Goal: Task Accomplishment & Management: Use online tool/utility

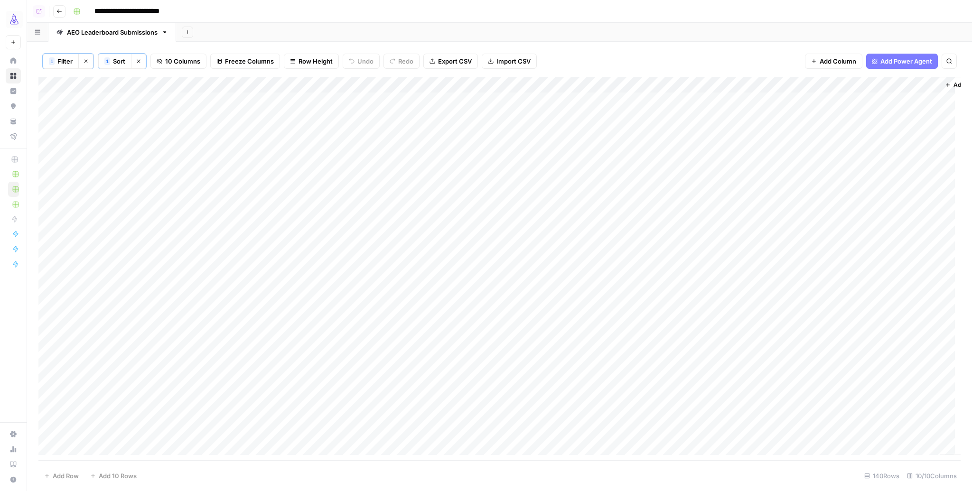
drag, startPoint x: 464, startPoint y: 102, endPoint x: 463, endPoint y: 386, distance: 283.9
click at [463, 386] on div "Add Column" at bounding box center [499, 269] width 923 height 384
click at [469, 94] on div "Add Column" at bounding box center [499, 269] width 923 height 384
click at [474, 96] on div at bounding box center [476, 100] width 87 height 18
click at [475, 98] on div at bounding box center [476, 100] width 87 height 18
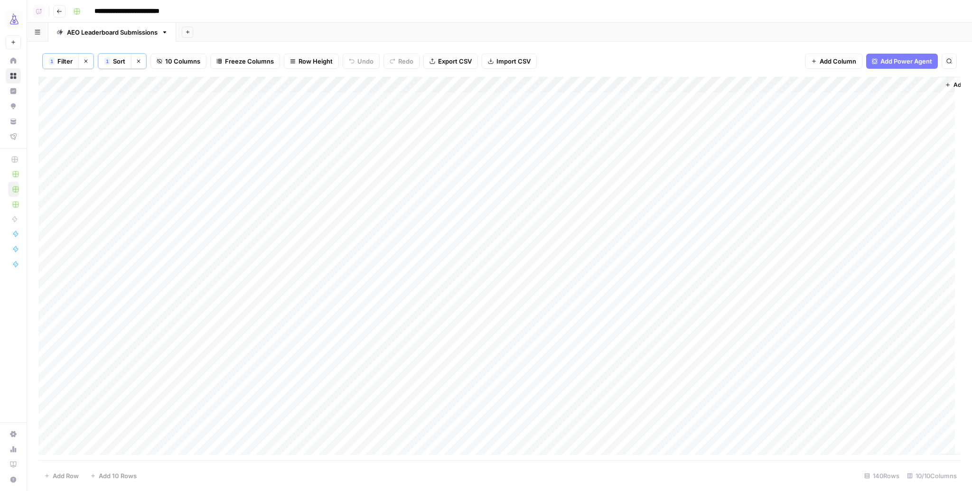
click at [566, 133] on div "Add Column" at bounding box center [499, 269] width 923 height 384
click at [472, 100] on div "Add Column" at bounding box center [499, 269] width 923 height 384
click at [475, 117] on div "Add Column" at bounding box center [499, 269] width 923 height 384
click at [473, 134] on div "Add Column" at bounding box center [499, 269] width 923 height 384
click at [475, 151] on div "Add Column" at bounding box center [499, 269] width 923 height 384
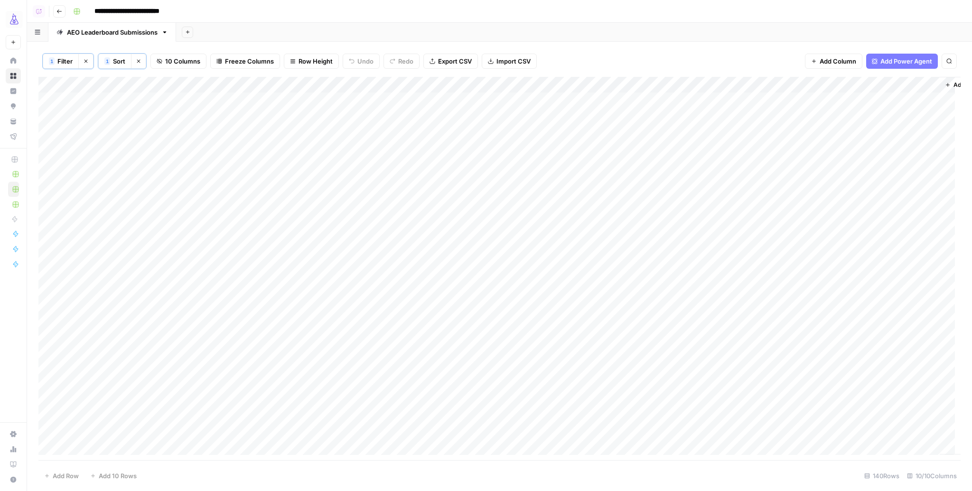
click at [475, 165] on div "Add Column" at bounding box center [499, 269] width 923 height 384
click at [480, 84] on div "Add Column" at bounding box center [499, 269] width 923 height 384
click at [52, 99] on div "Add Column" at bounding box center [499, 269] width 923 height 384
click at [45, 327] on div "Add Column" at bounding box center [499, 269] width 923 height 384
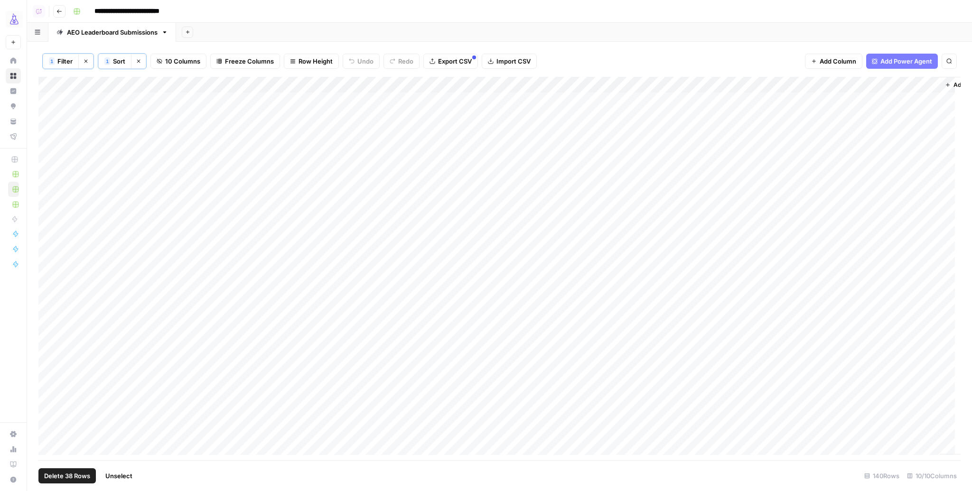
scroll to position [0, 0]
click at [464, 86] on div "Add Column" at bounding box center [499, 269] width 923 height 384
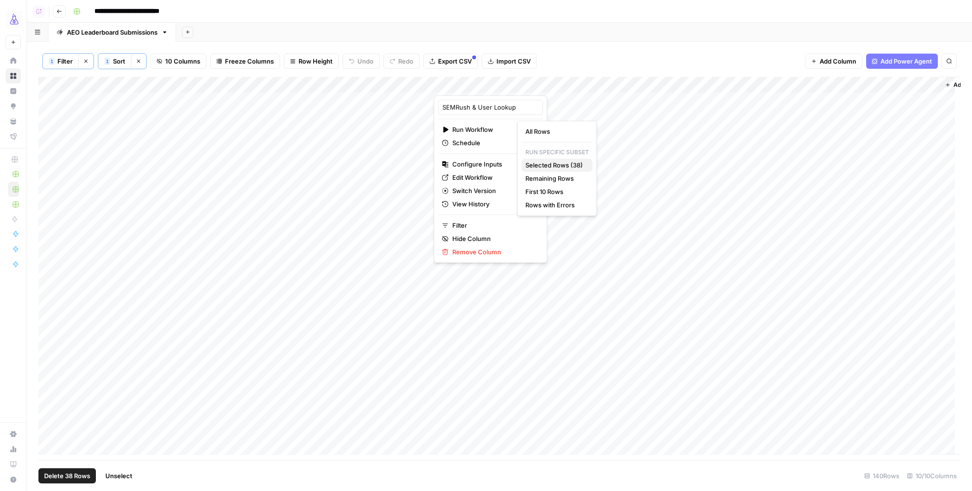
click at [542, 161] on span "Selected Rows (38)" at bounding box center [556, 164] width 60 height 9
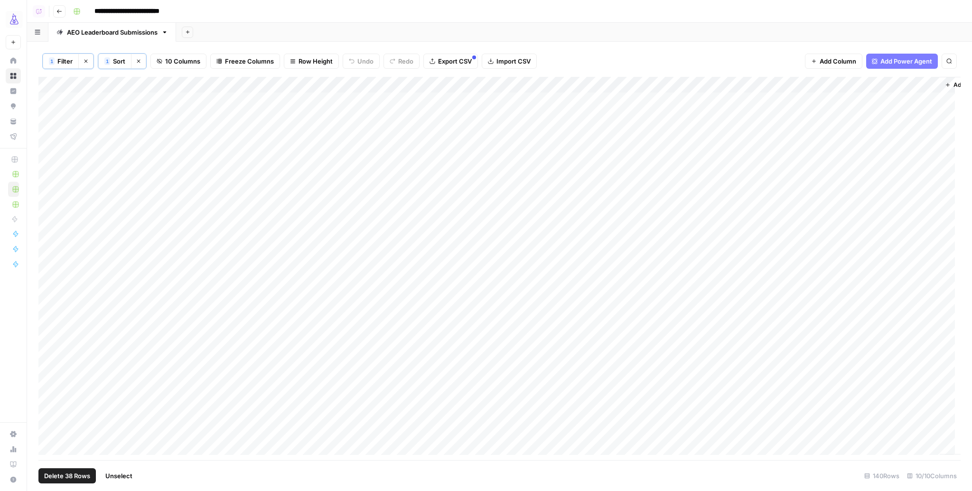
click at [66, 66] on button "1 Filter" at bounding box center [61, 61] width 36 height 15
type input "Submission"
click at [653, 45] on div "1 Filter Clear filters 1 Sort Clear sorts 10 Columns Freeze Columns Row Height …" at bounding box center [499, 267] width 945 height 450
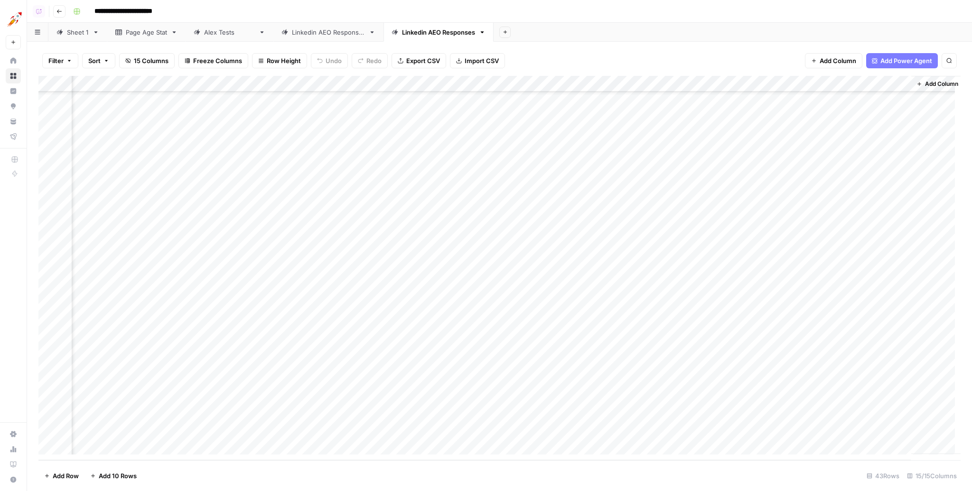
scroll to position [346, 529]
